Goal: Obtain resource: Download file/media

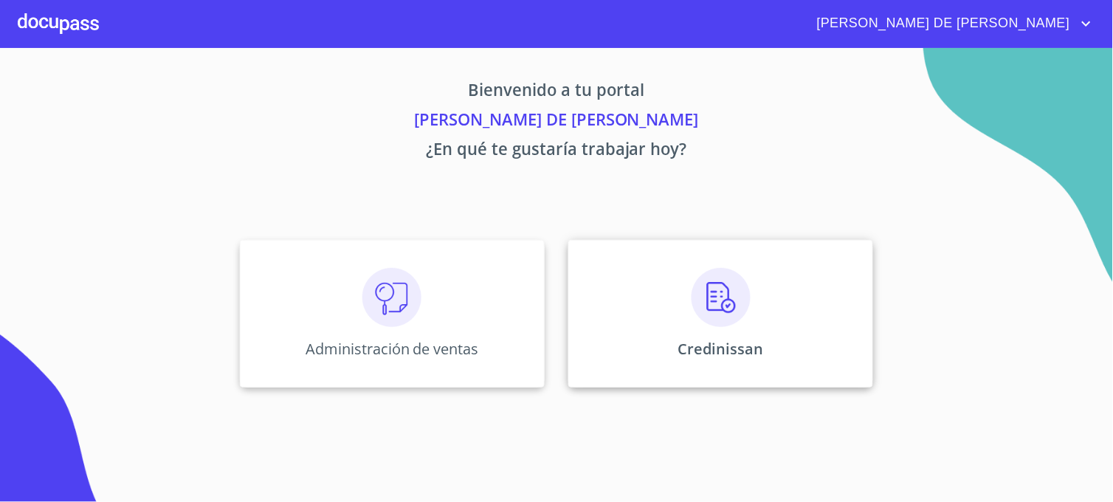
click at [610, 374] on div "Credinissan" at bounding box center [720, 314] width 305 height 148
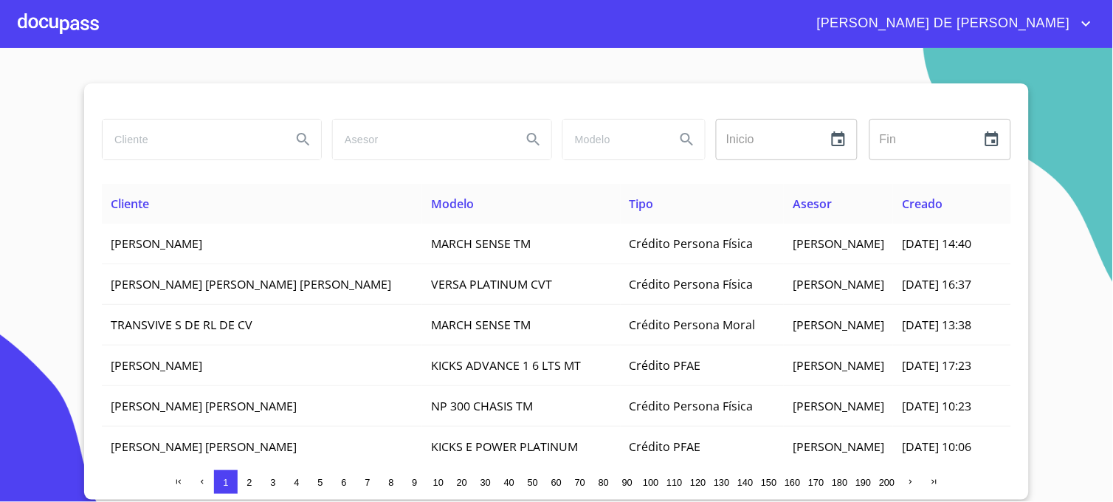
click at [235, 138] on input "search" at bounding box center [191, 140] width 177 height 40
type input "SCP CONTADORES"
click at [312, 148] on icon "Search" at bounding box center [304, 140] width 18 height 18
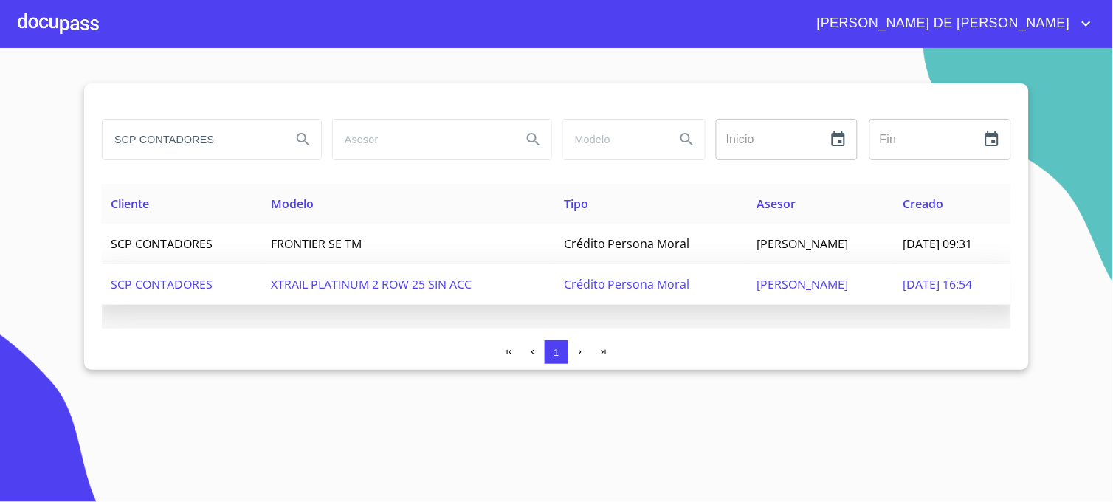
click at [761, 284] on span "JAVI LOZANO" at bounding box center [803, 284] width 92 height 16
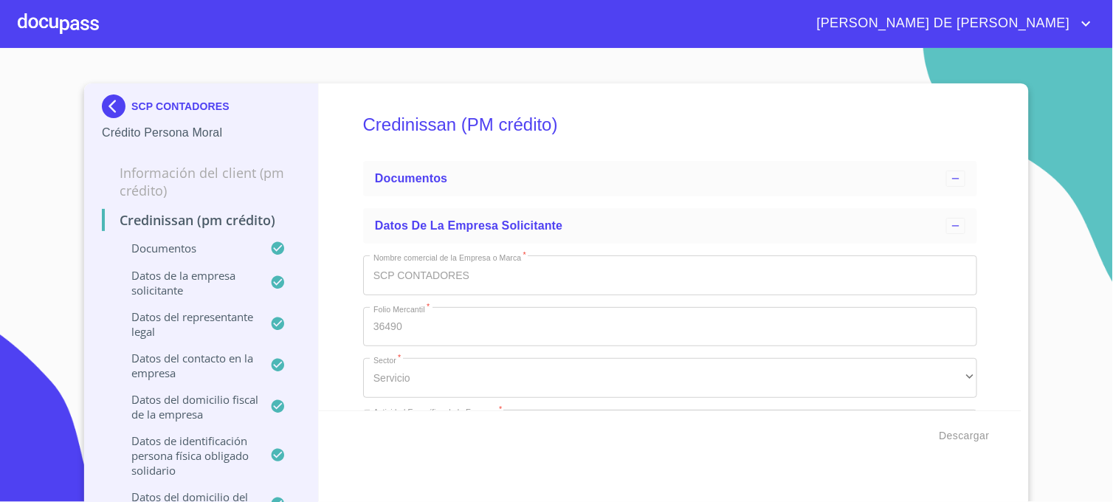
type input "15 de oct. de 2018"
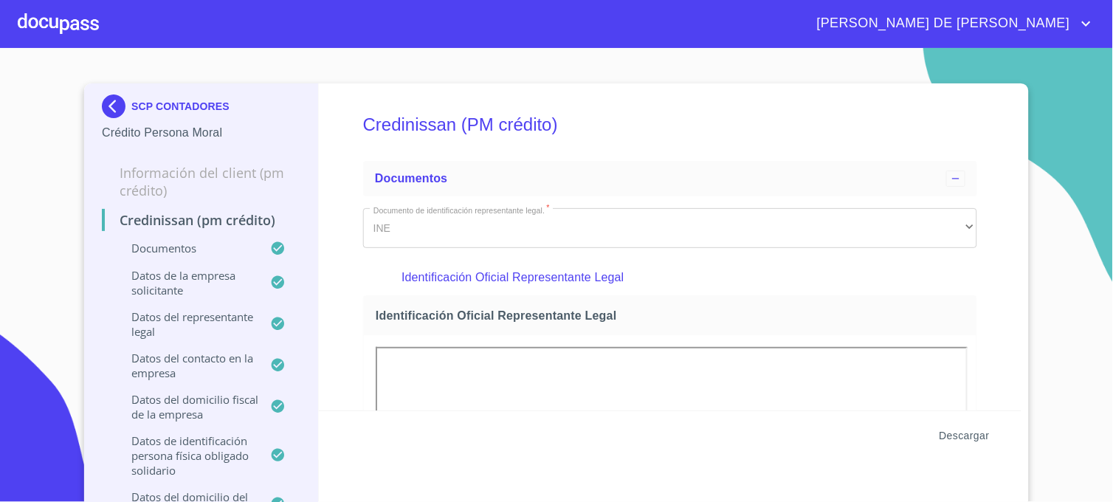
click at [966, 433] on span "Descargar" at bounding box center [965, 436] width 50 height 18
click at [964, 439] on span "Descargar" at bounding box center [965, 436] width 50 height 18
click at [102, 107] on img at bounding box center [117, 106] width 30 height 24
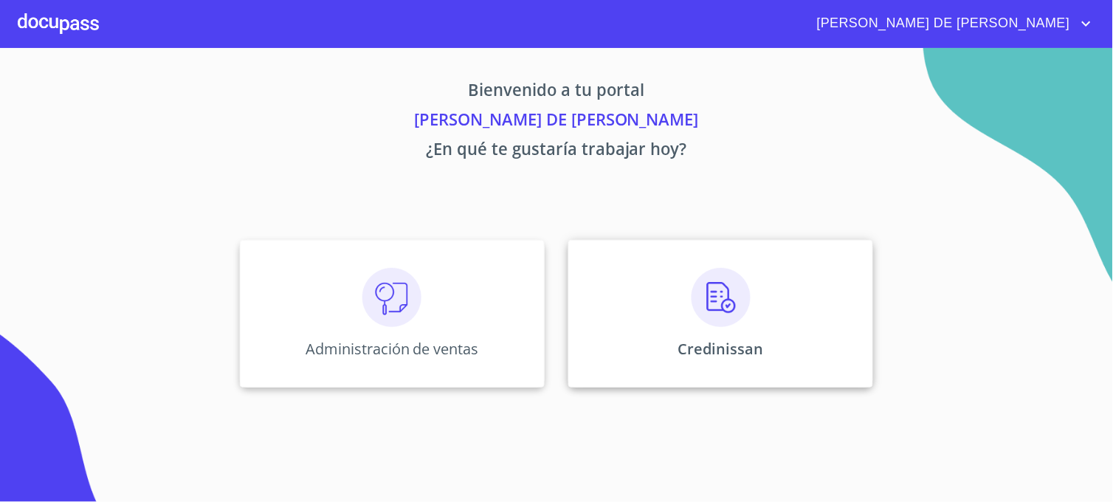
click at [580, 371] on div "Credinissan" at bounding box center [720, 314] width 305 height 148
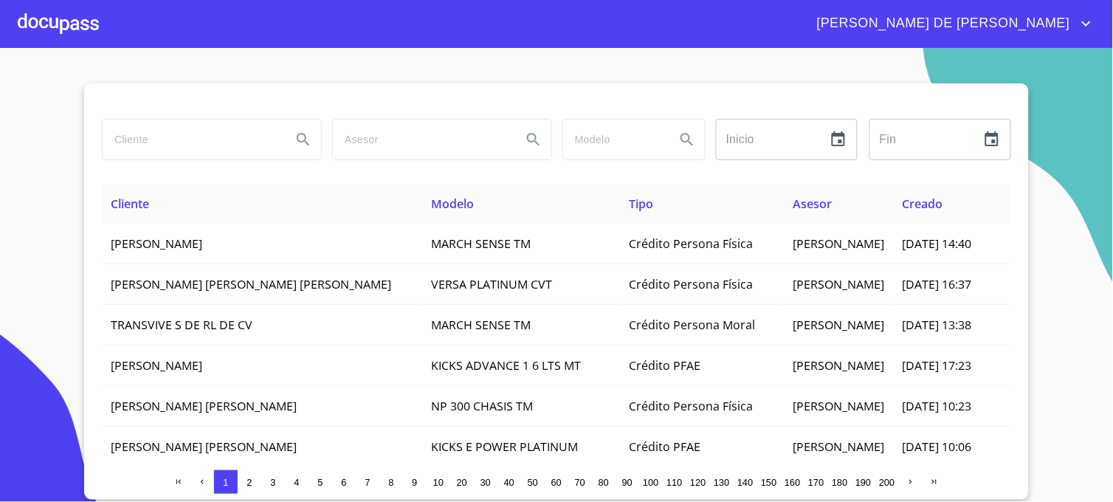
click at [185, 145] on input "search" at bounding box center [191, 140] width 177 height 40
type input "SCP CONTADORES"
click at [292, 144] on button "Search" at bounding box center [303, 139] width 35 height 35
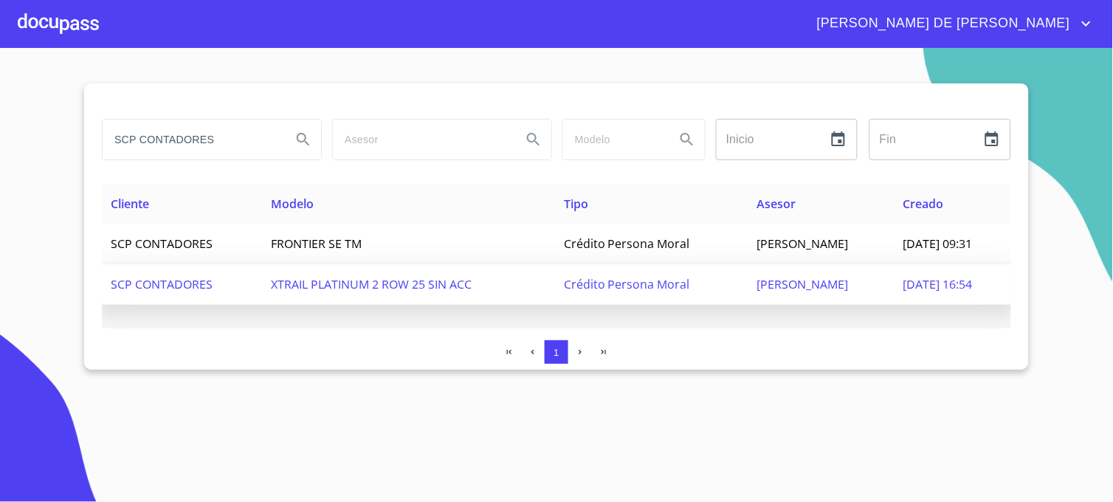
click at [904, 281] on span "13/oct./2025 16:54" at bounding box center [938, 284] width 69 height 16
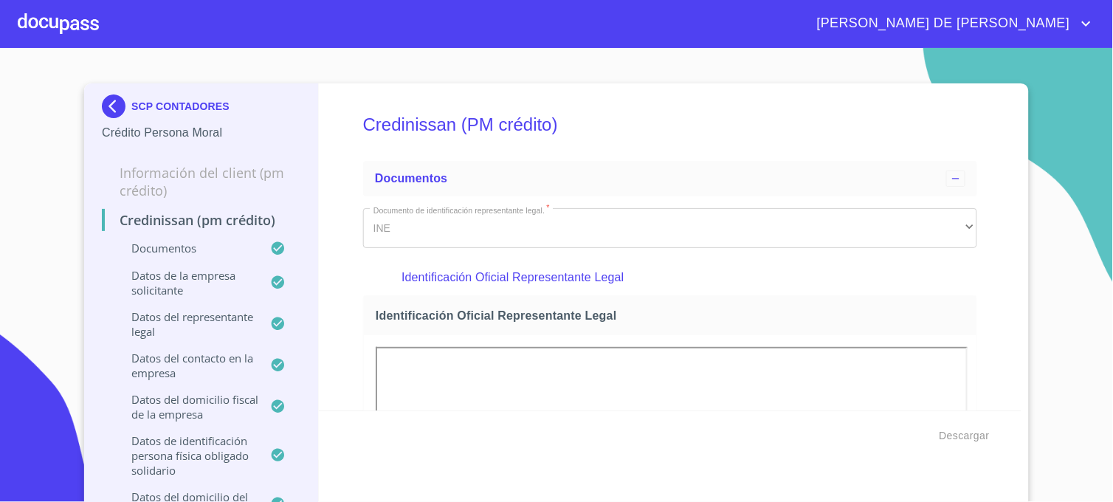
scroll to position [736, 0]
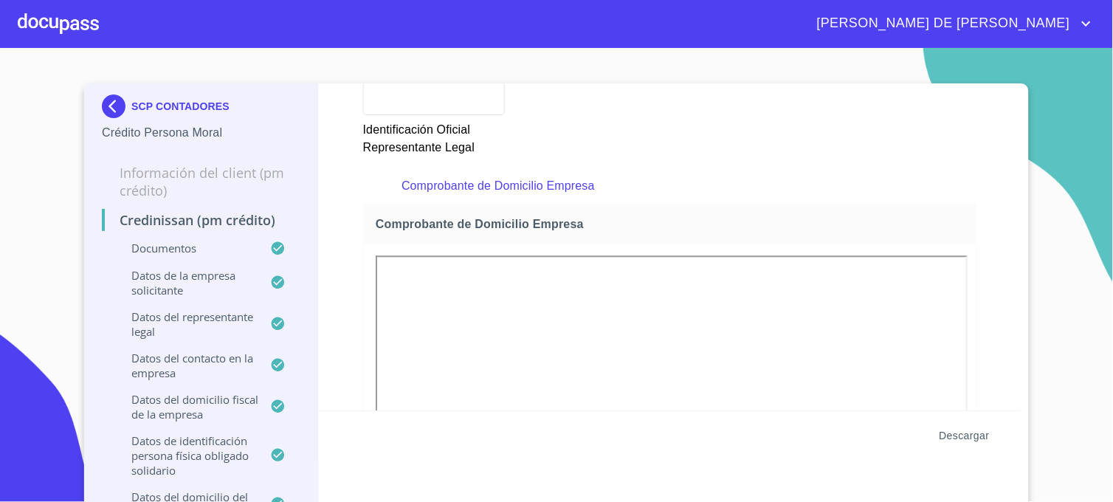
click at [965, 437] on span "Descargar" at bounding box center [965, 436] width 50 height 18
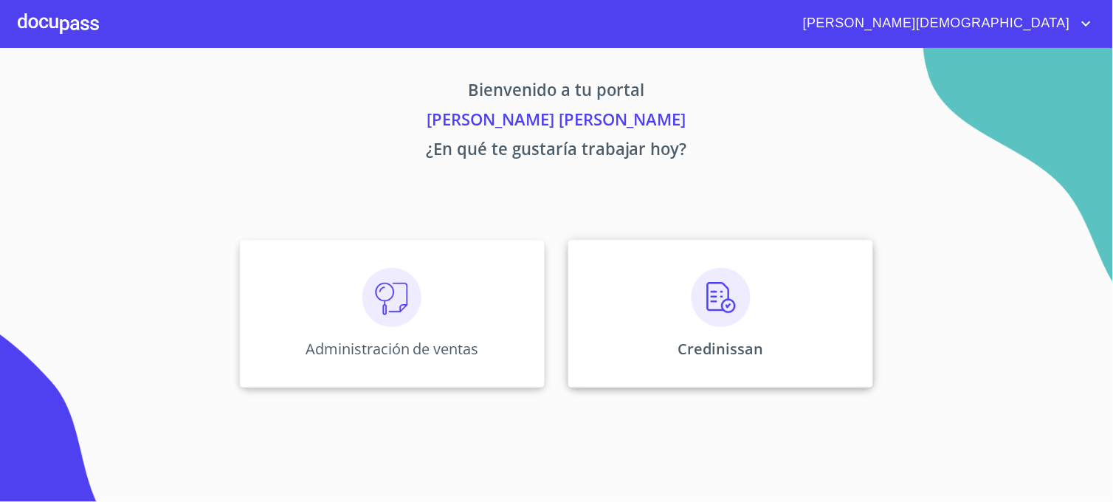
click at [589, 349] on div "Credinissan" at bounding box center [720, 314] width 305 height 148
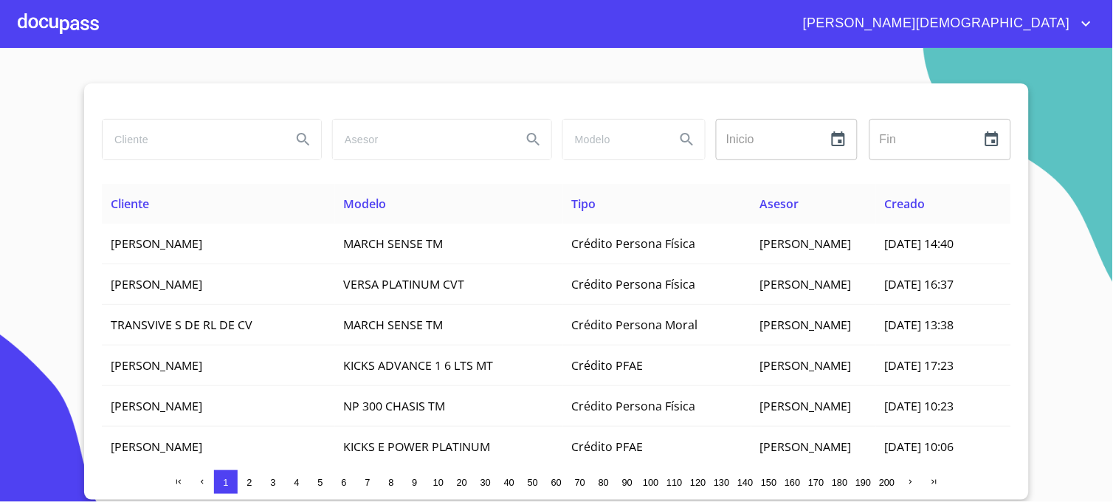
click at [163, 145] on input "search" at bounding box center [191, 140] width 177 height 40
type input "SCP CONTADORES"
click at [300, 137] on icon "Search" at bounding box center [304, 140] width 18 height 18
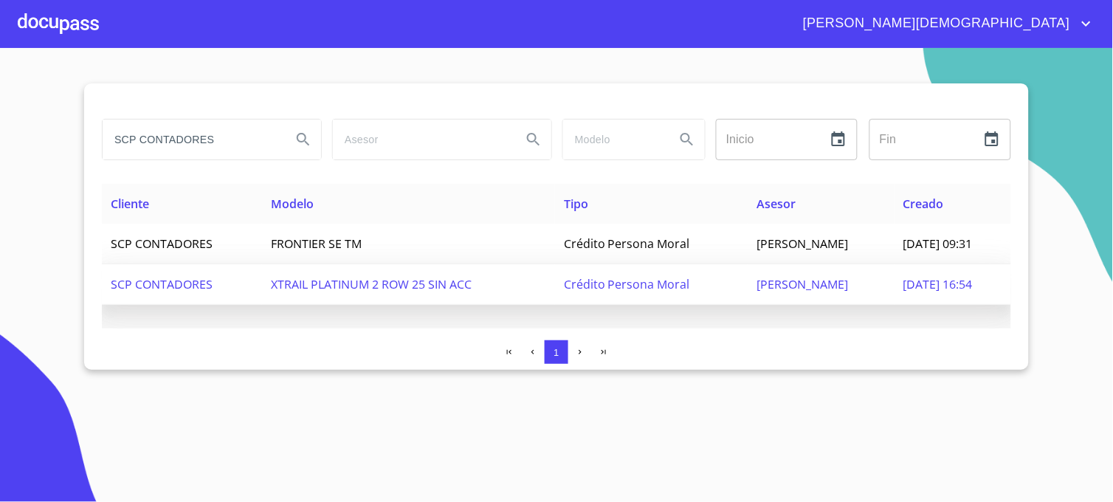
click at [904, 278] on span "[DATE] 16:54" at bounding box center [938, 284] width 69 height 16
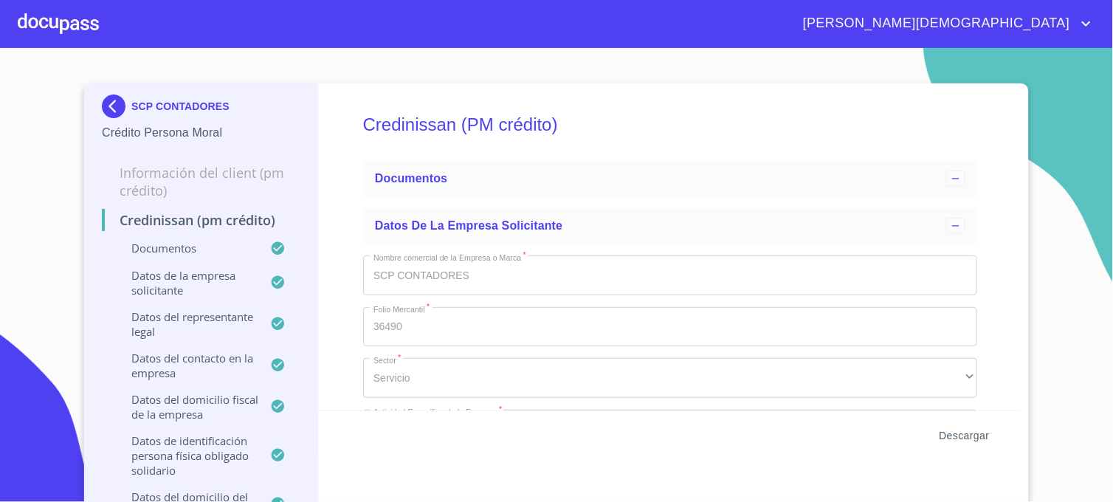
click at [964, 439] on span "Descargar" at bounding box center [965, 436] width 50 height 18
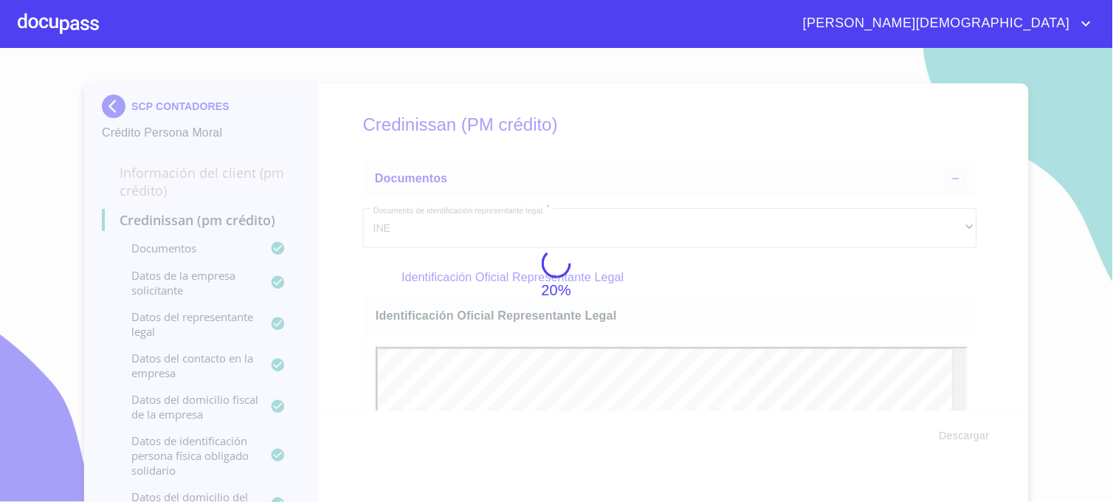
click at [812, 219] on div "20%" at bounding box center [556, 275] width 1113 height 454
click at [873, 212] on div "20%" at bounding box center [556, 275] width 1113 height 454
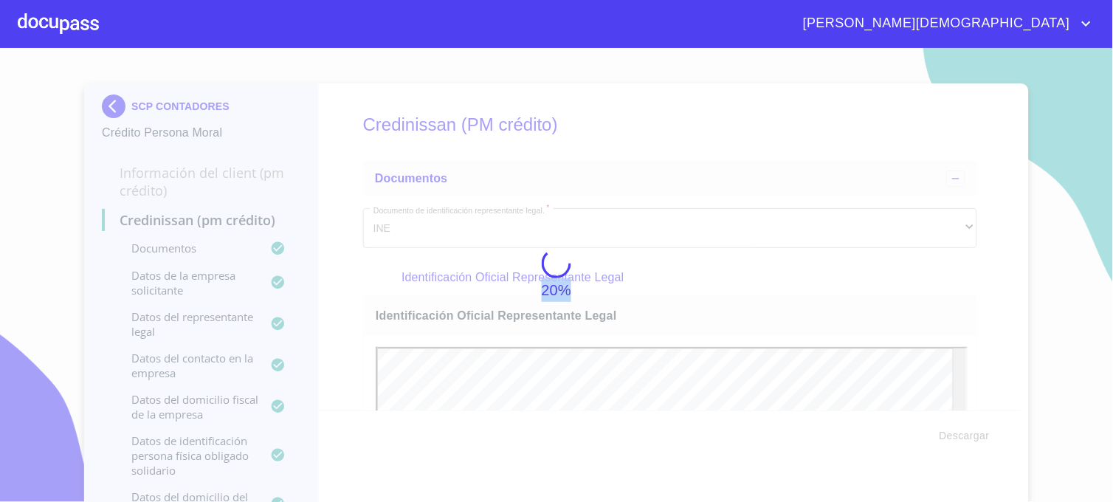
click at [872, 213] on div "20%" at bounding box center [556, 275] width 1113 height 454
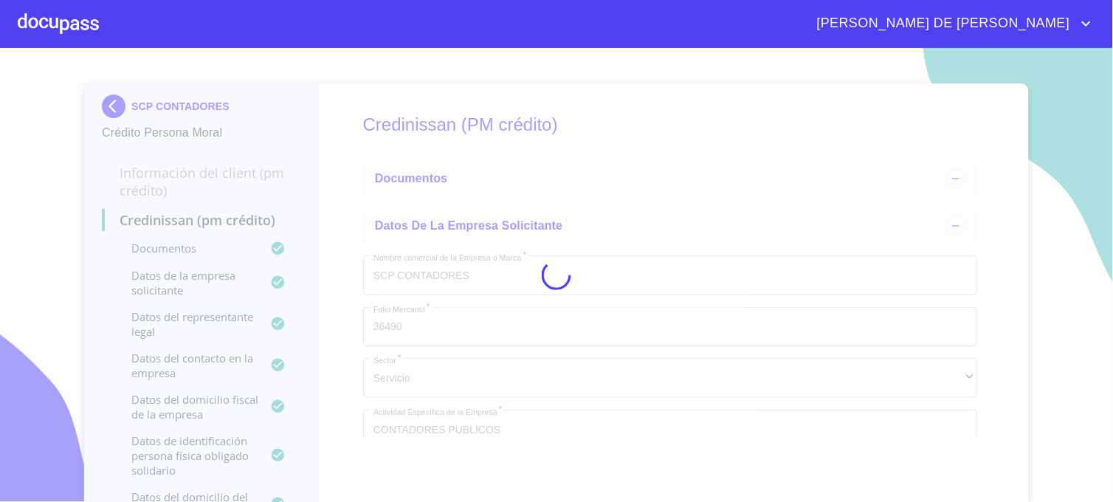
type input "15 de oct. de 2018"
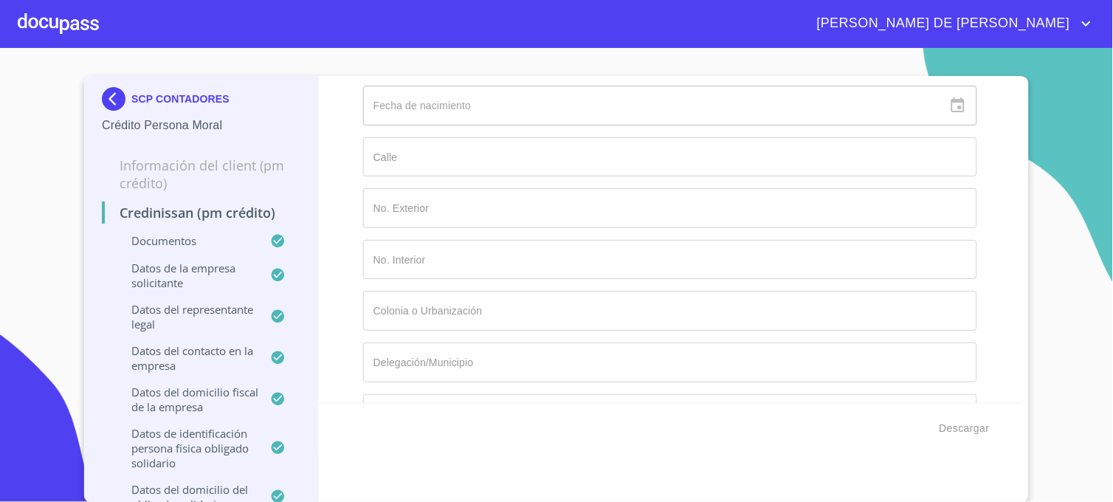
scroll to position [18029, 0]
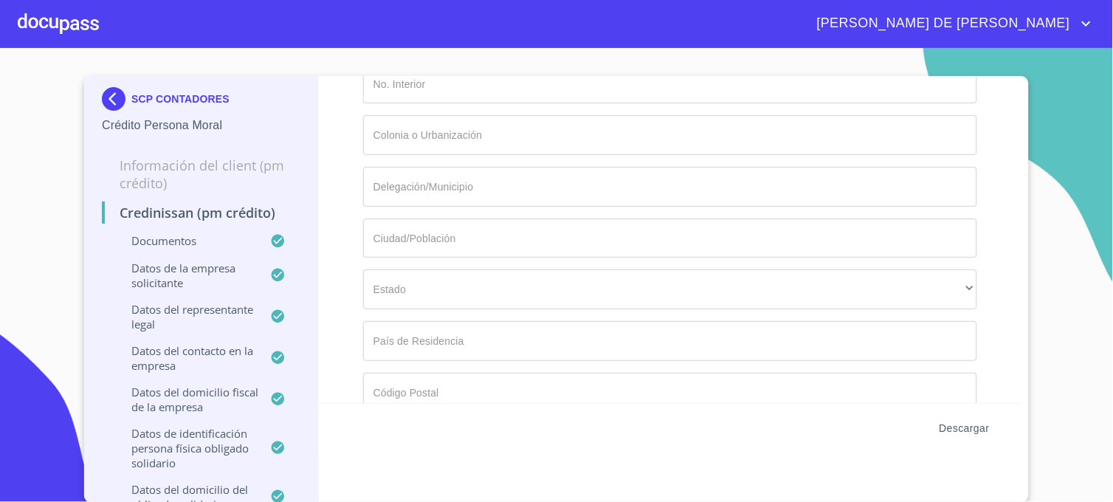
click at [960, 422] on span "Descargar" at bounding box center [965, 428] width 50 height 18
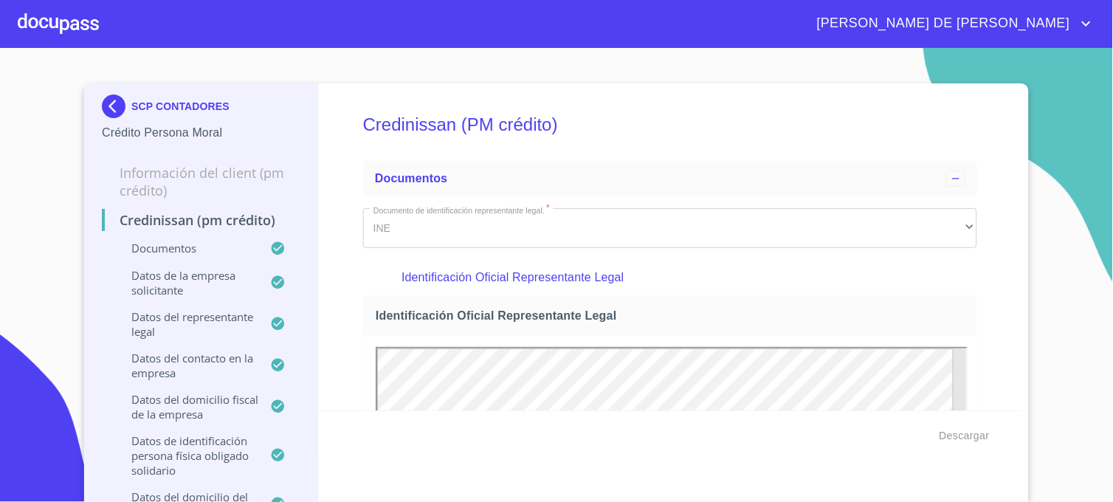
click at [107, 105] on img at bounding box center [117, 106] width 30 height 24
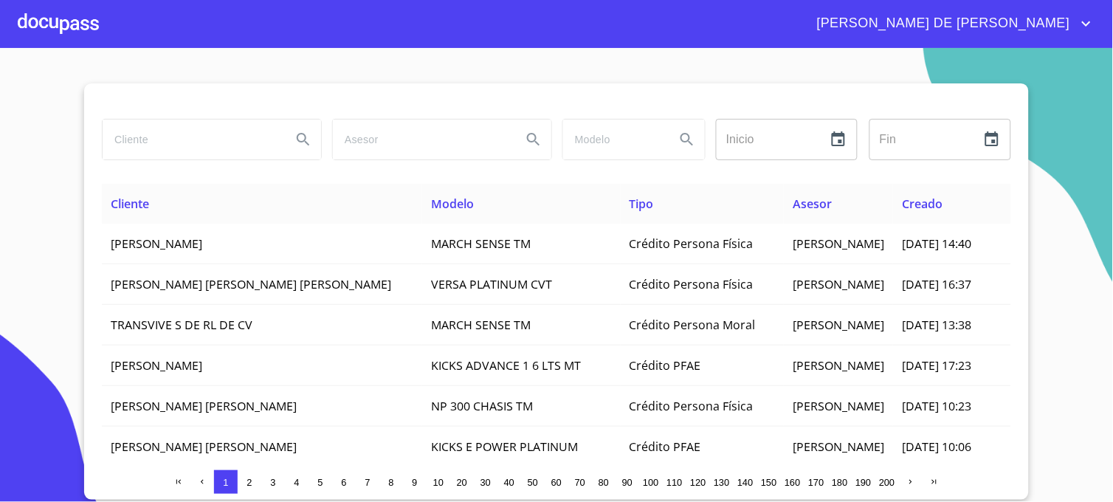
click at [127, 140] on input "search" at bounding box center [191, 140] width 177 height 40
type input "SCP CONTADORES"
click at [314, 145] on button "Search" at bounding box center [303, 139] width 35 height 35
